Goal: Task Accomplishment & Management: Use online tool/utility

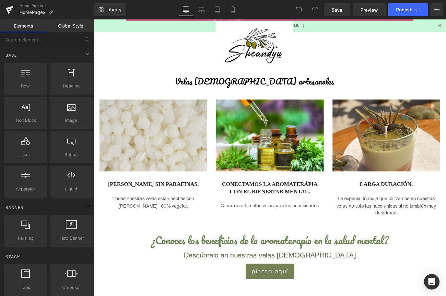
click at [77, 29] on link "Global Style" at bounding box center [70, 25] width 47 height 13
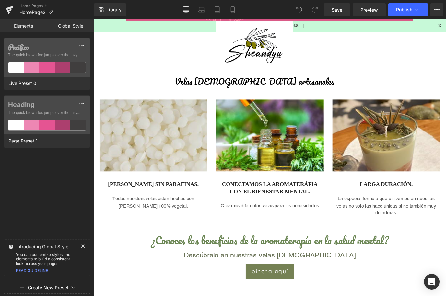
click at [25, 28] on link "Elements" at bounding box center [23, 25] width 47 height 13
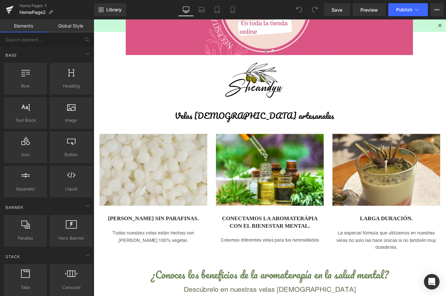
scroll to position [165, 0]
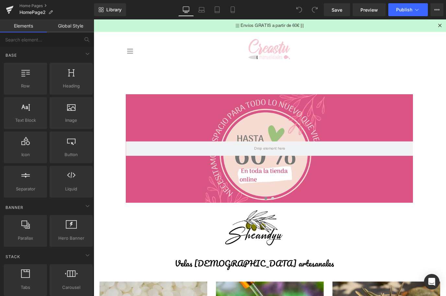
click at [138, 57] on button "Navegación" at bounding box center [134, 55] width 16 height 16
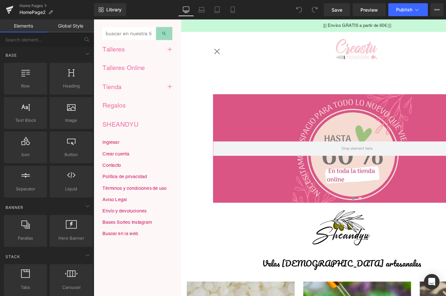
click at [178, 93] on span "button" at bounding box center [178, 94] width 5 height 8
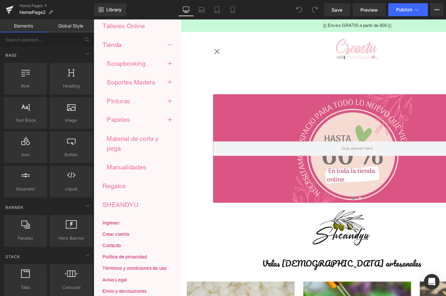
scroll to position [46, 0]
click at [133, 225] on link "SHEANDYU" at bounding box center [141, 226] width 87 height 21
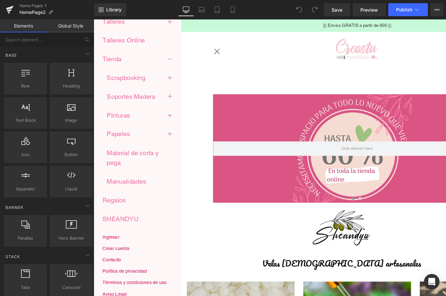
scroll to position [31, 0]
click at [219, 11] on icon at bounding box center [217, 9] width 6 height 6
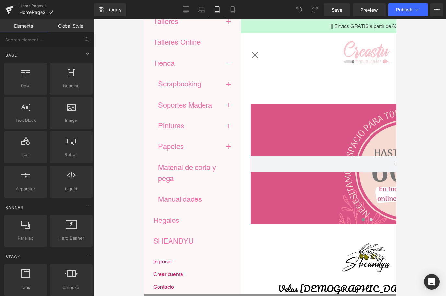
scroll to position [83, 0]
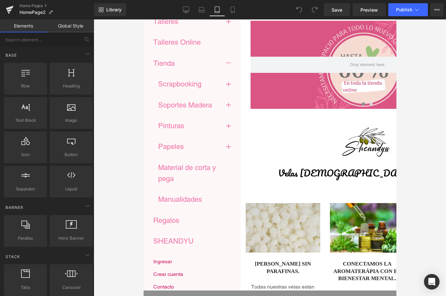
click at [182, 12] on link "Desktop" at bounding box center [186, 9] width 16 height 13
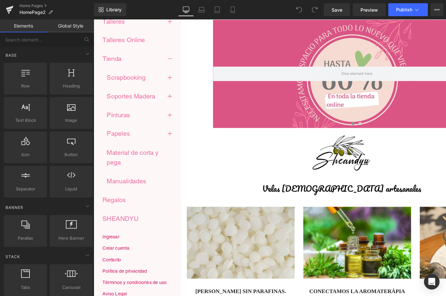
click at [203, 11] on icon at bounding box center [201, 9] width 6 height 6
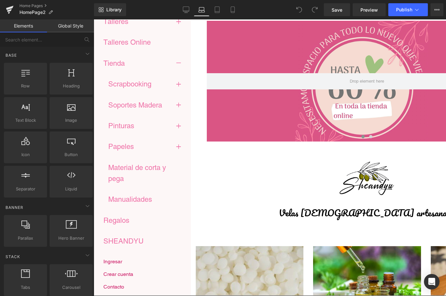
click at [186, 11] on icon at bounding box center [186, 11] width 6 height 0
